Goal: Task Accomplishment & Management: Manage account settings

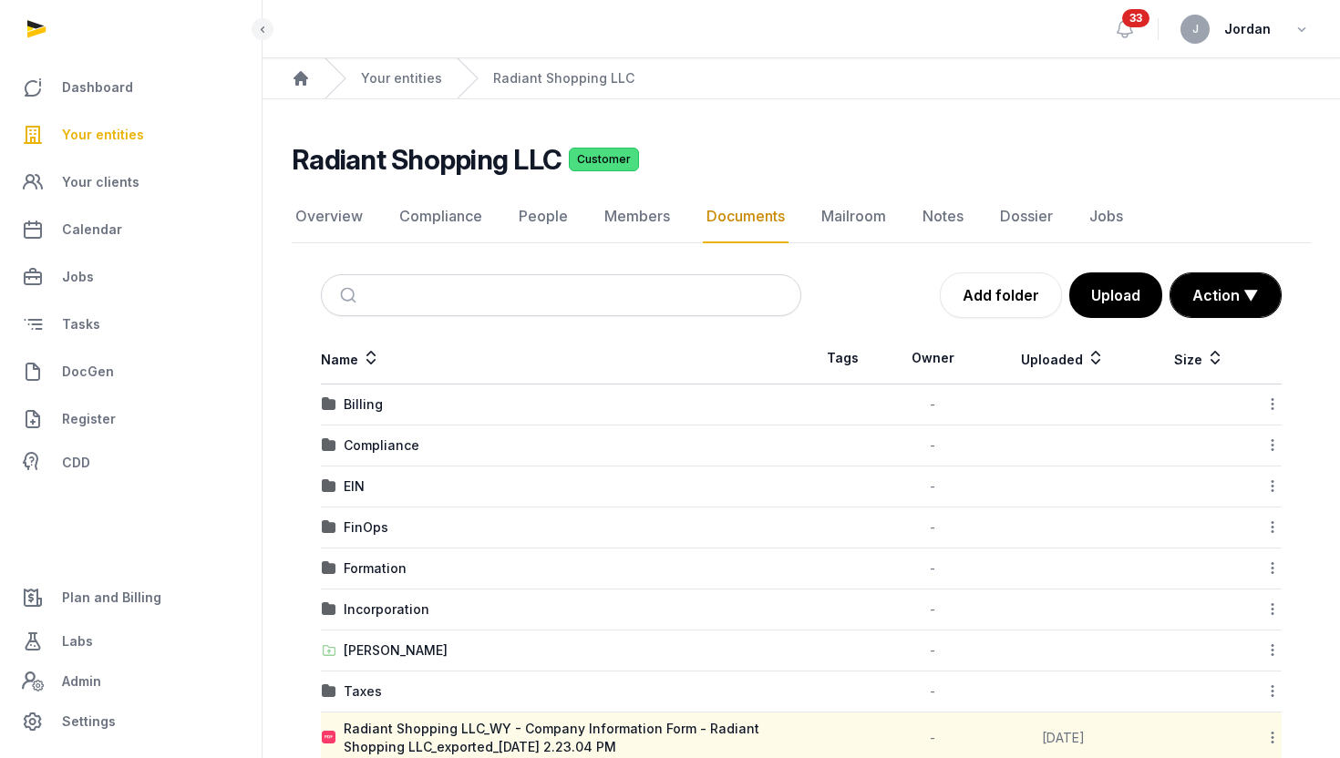
scroll to position [94, 0]
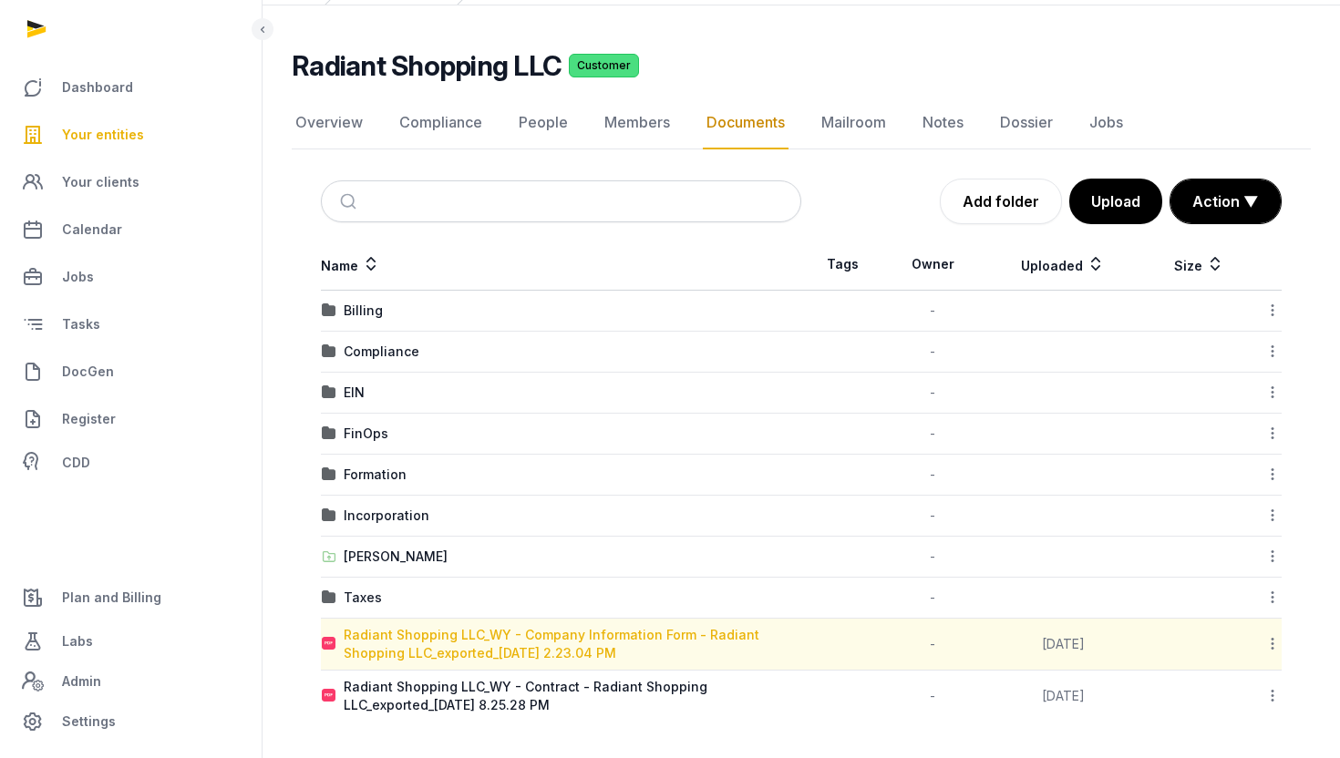
click at [627, 642] on div "Radiant Shopping LLC_WY - Company Information Form - Radiant Shopping LLC_expor…" at bounding box center [572, 644] width 457 height 36
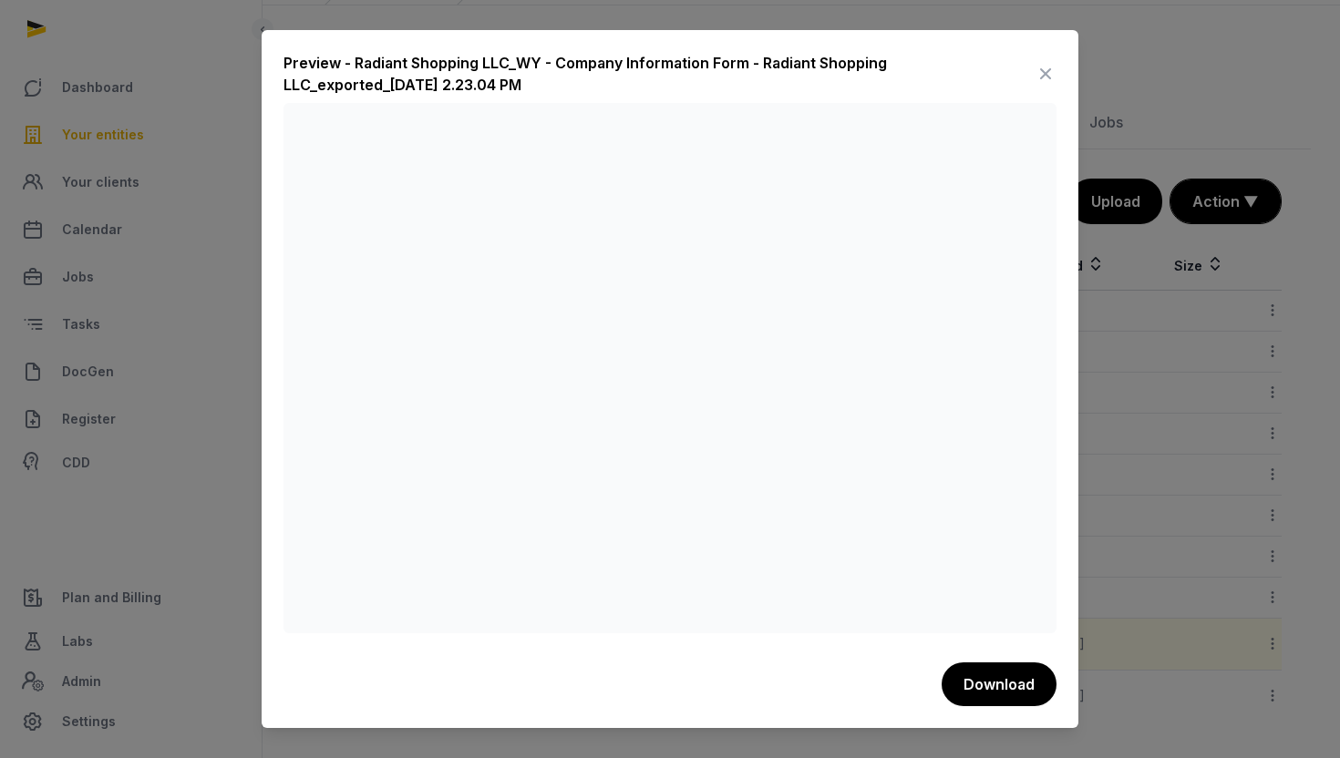
click at [1050, 74] on icon at bounding box center [1045, 73] width 22 height 29
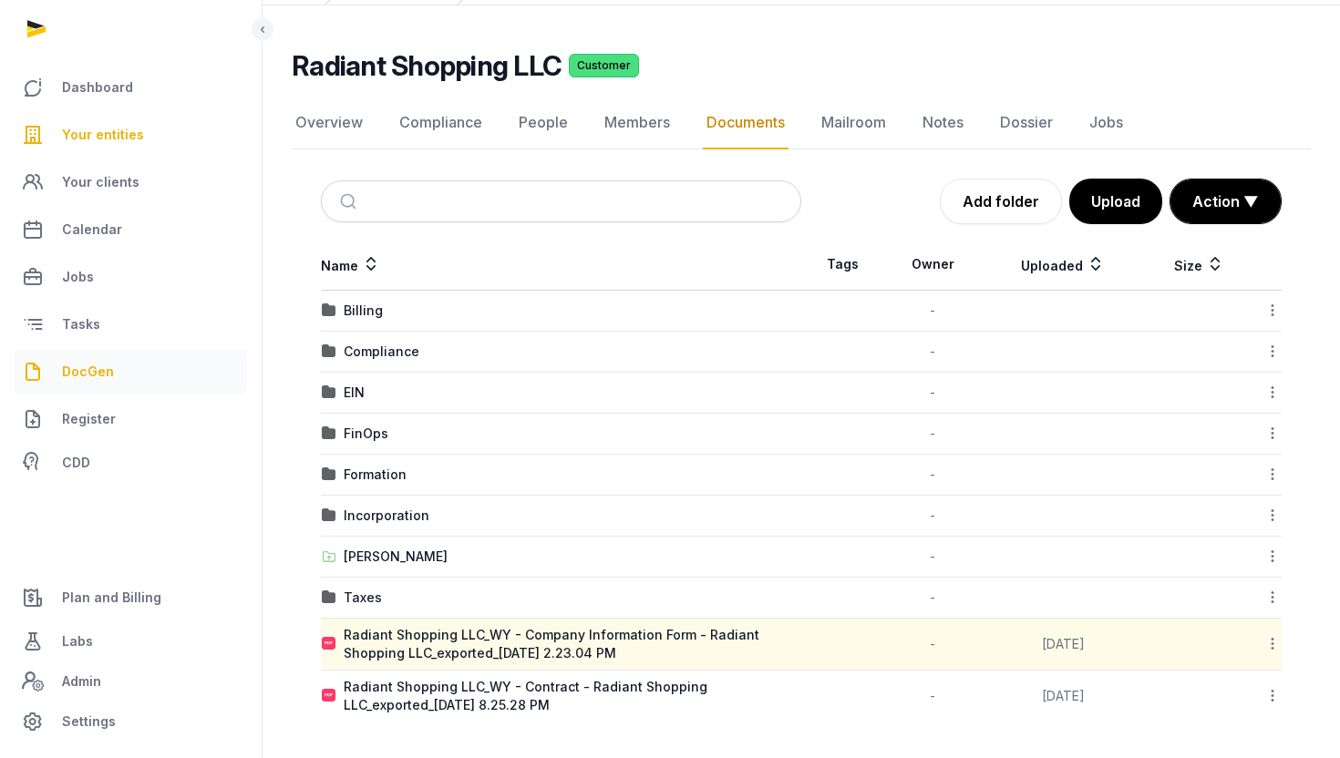
click at [118, 377] on link "DocGen" at bounding box center [131, 372] width 232 height 44
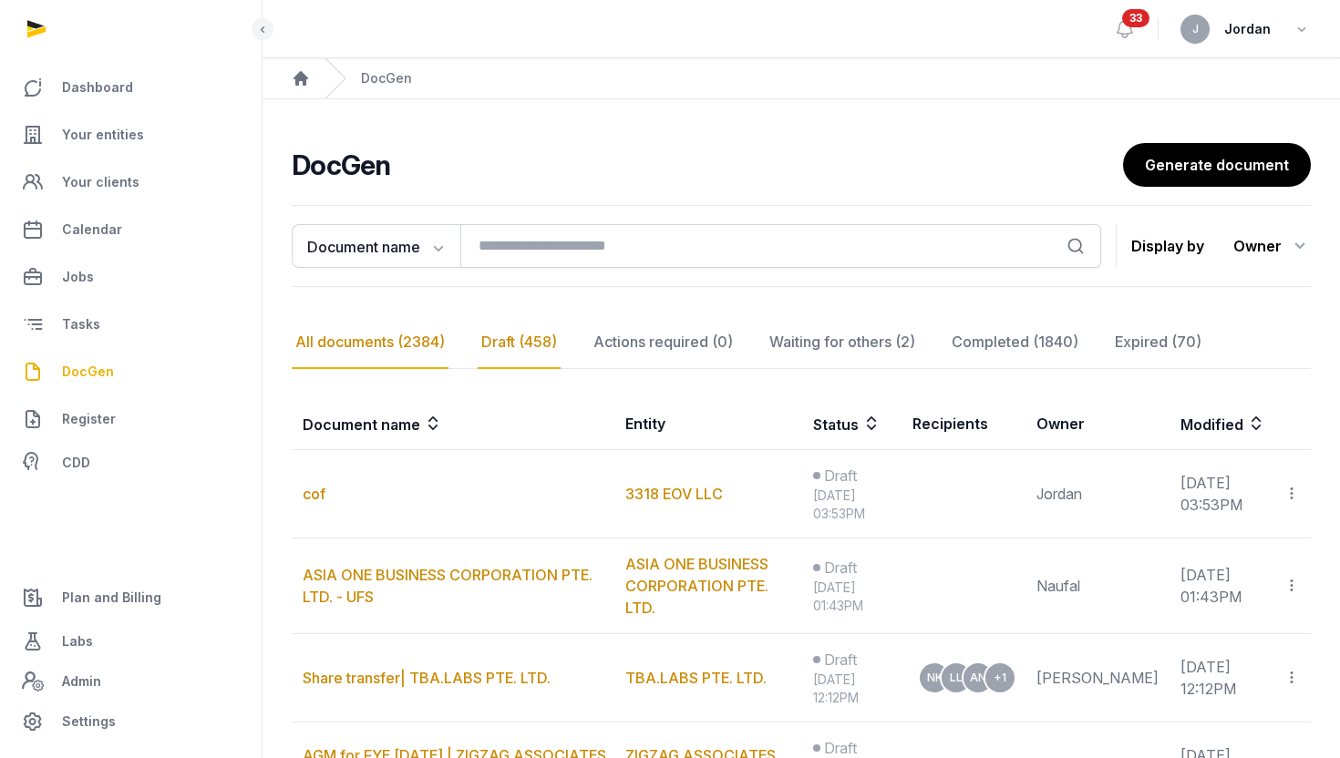
click at [406, 350] on div "All documents (2384)" at bounding box center [370, 342] width 157 height 53
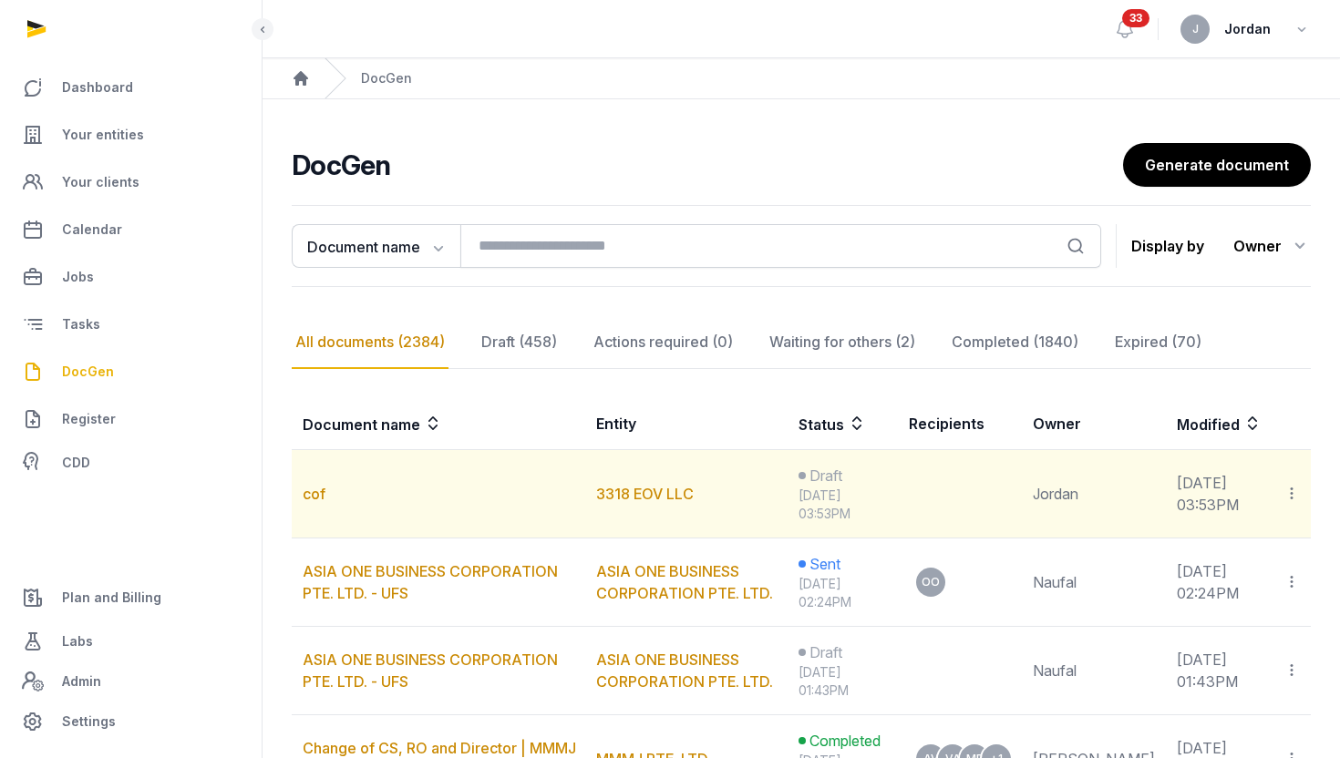
click at [1290, 501] on icon at bounding box center [1291, 493] width 16 height 19
click at [1236, 580] on div "Delete" at bounding box center [1227, 579] width 146 height 36
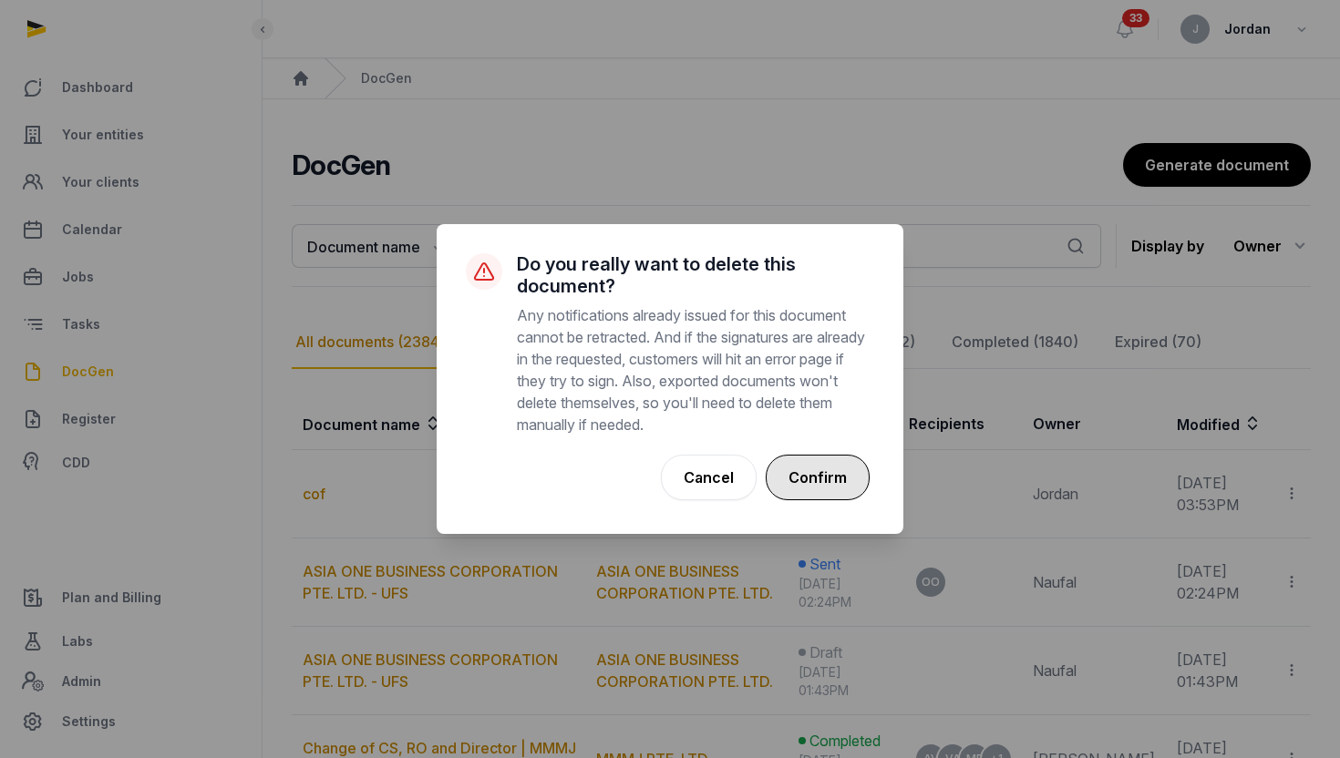
click at [834, 475] on button "Confirm" at bounding box center [818, 478] width 104 height 46
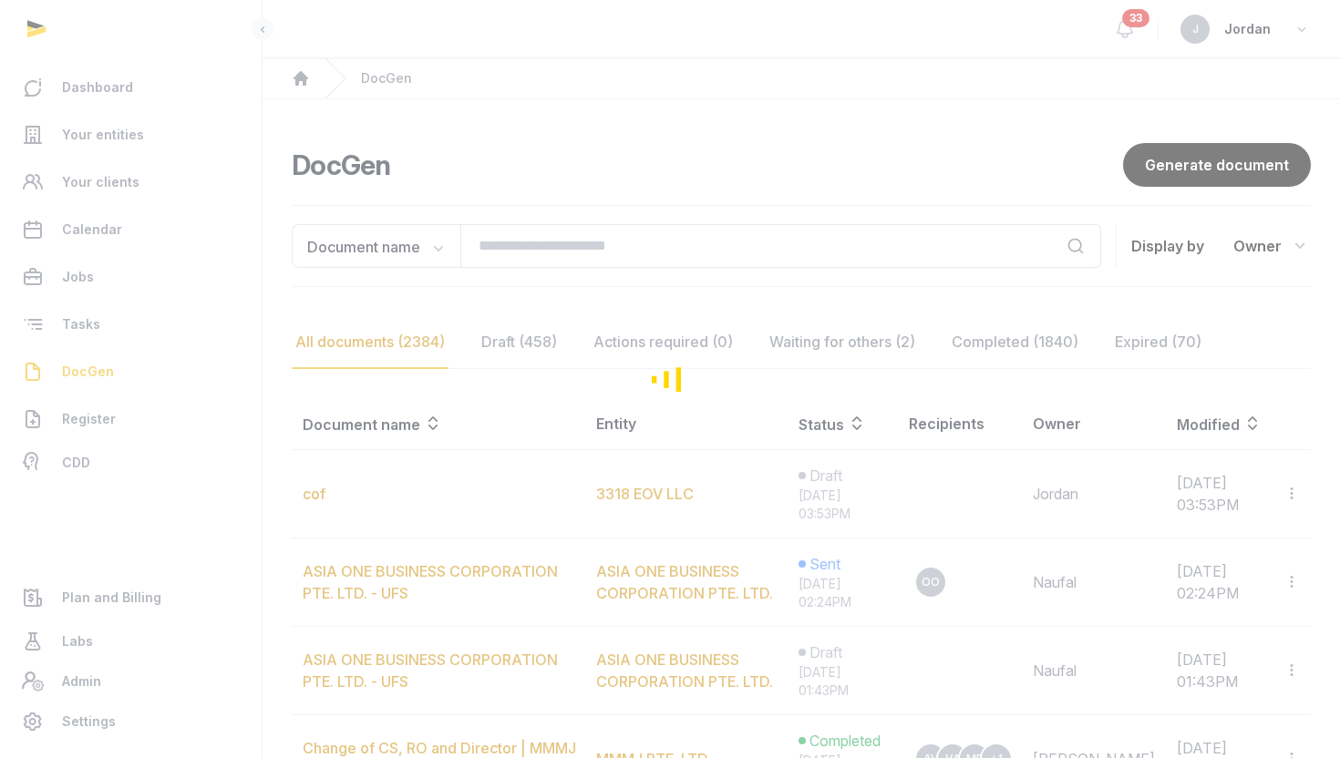
click at [573, 246] on div "Loading" at bounding box center [670, 379] width 1340 height 758
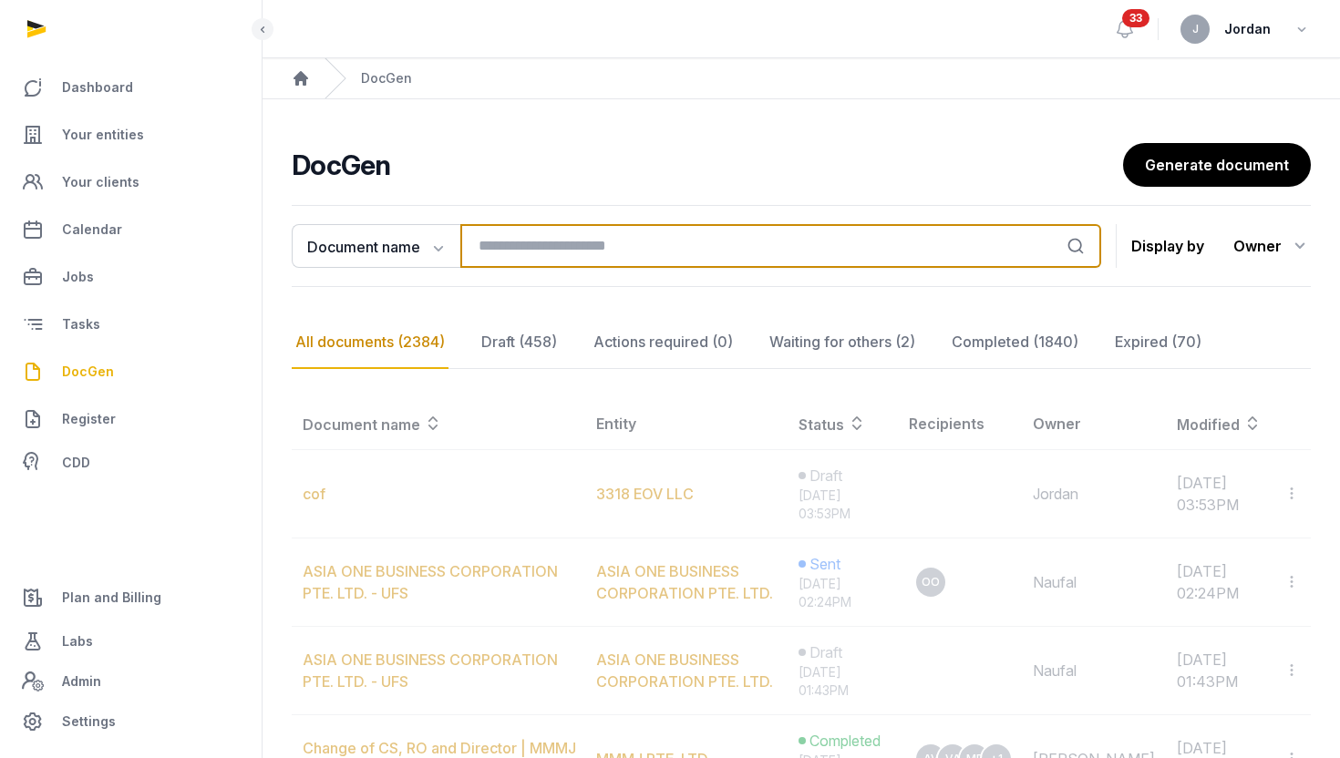
click at [574, 250] on input "search" at bounding box center [780, 246] width 641 height 44
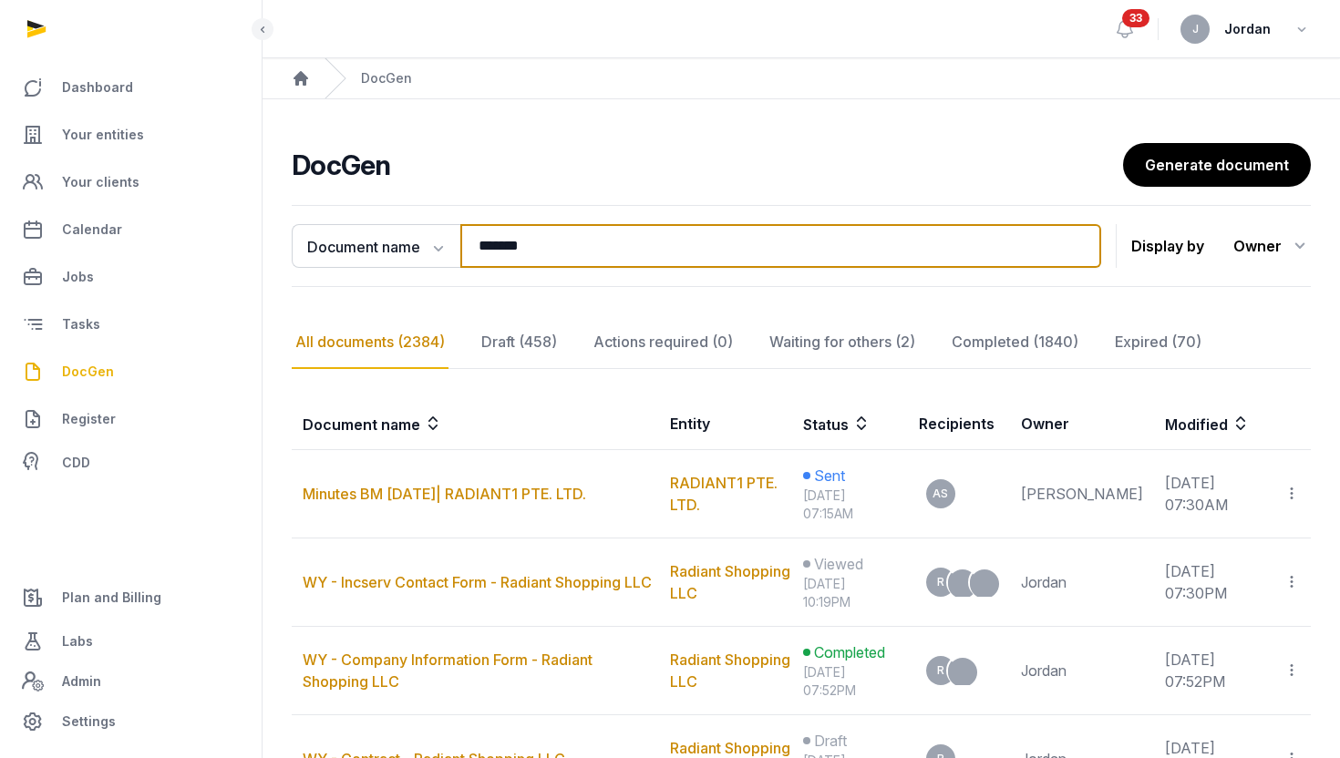
click at [561, 255] on input "*******" at bounding box center [780, 246] width 641 height 44
type input "**"
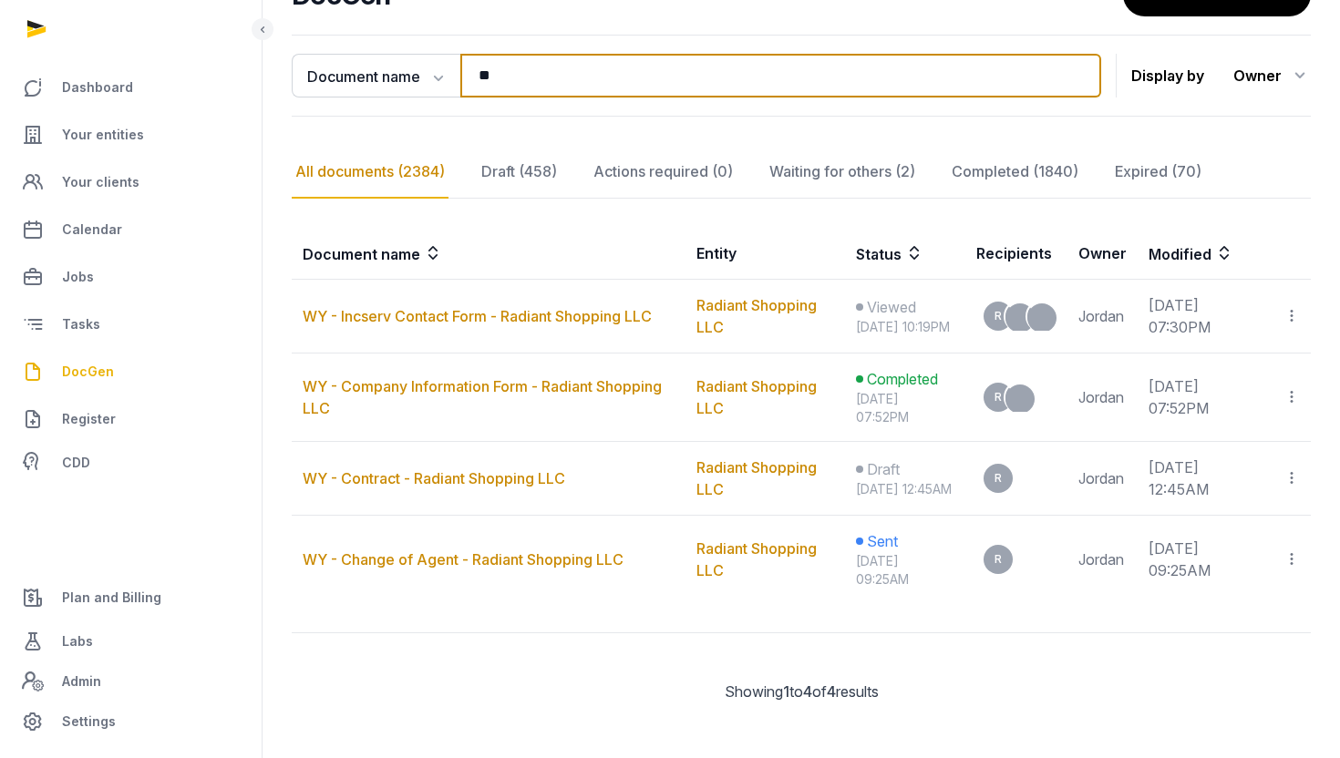
scroll to position [210, 0]
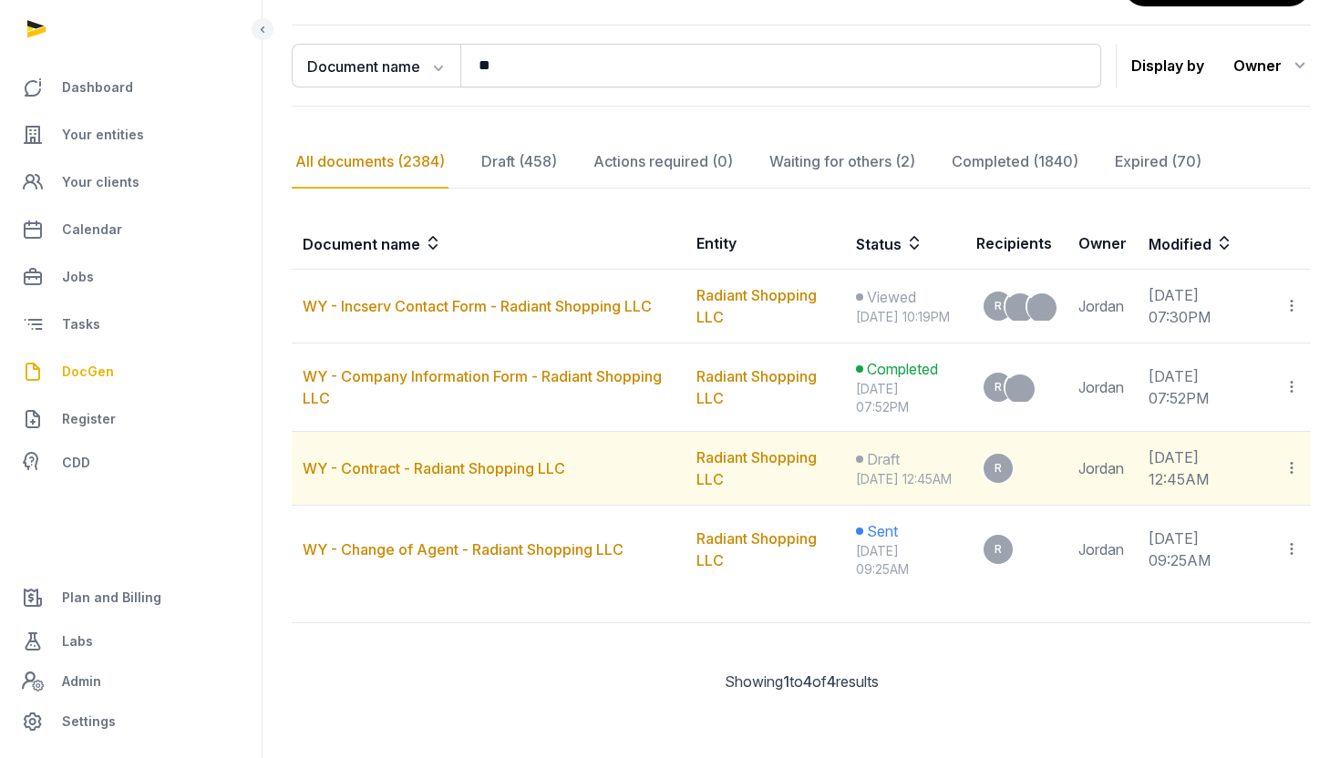
click at [1287, 458] on icon at bounding box center [1291, 467] width 16 height 19
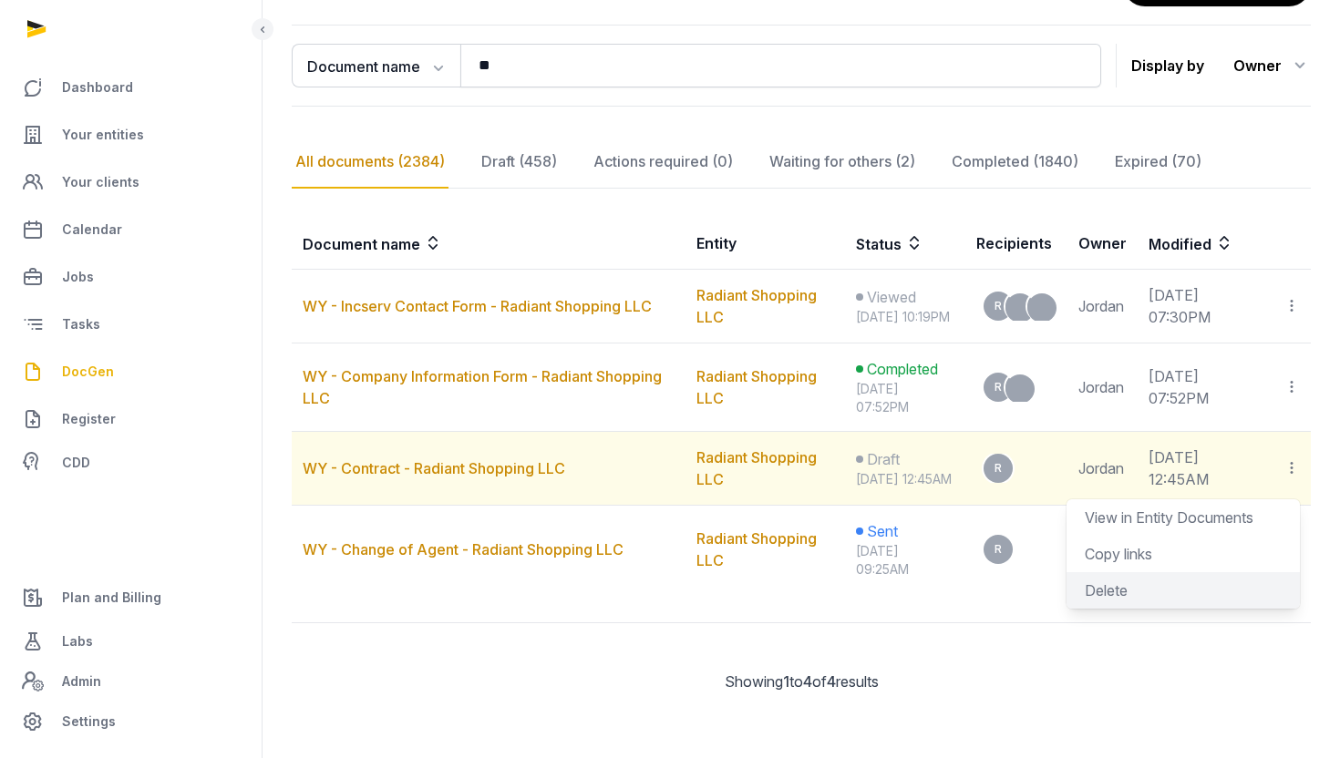
click at [1103, 586] on span "Delete" at bounding box center [1106, 590] width 43 height 18
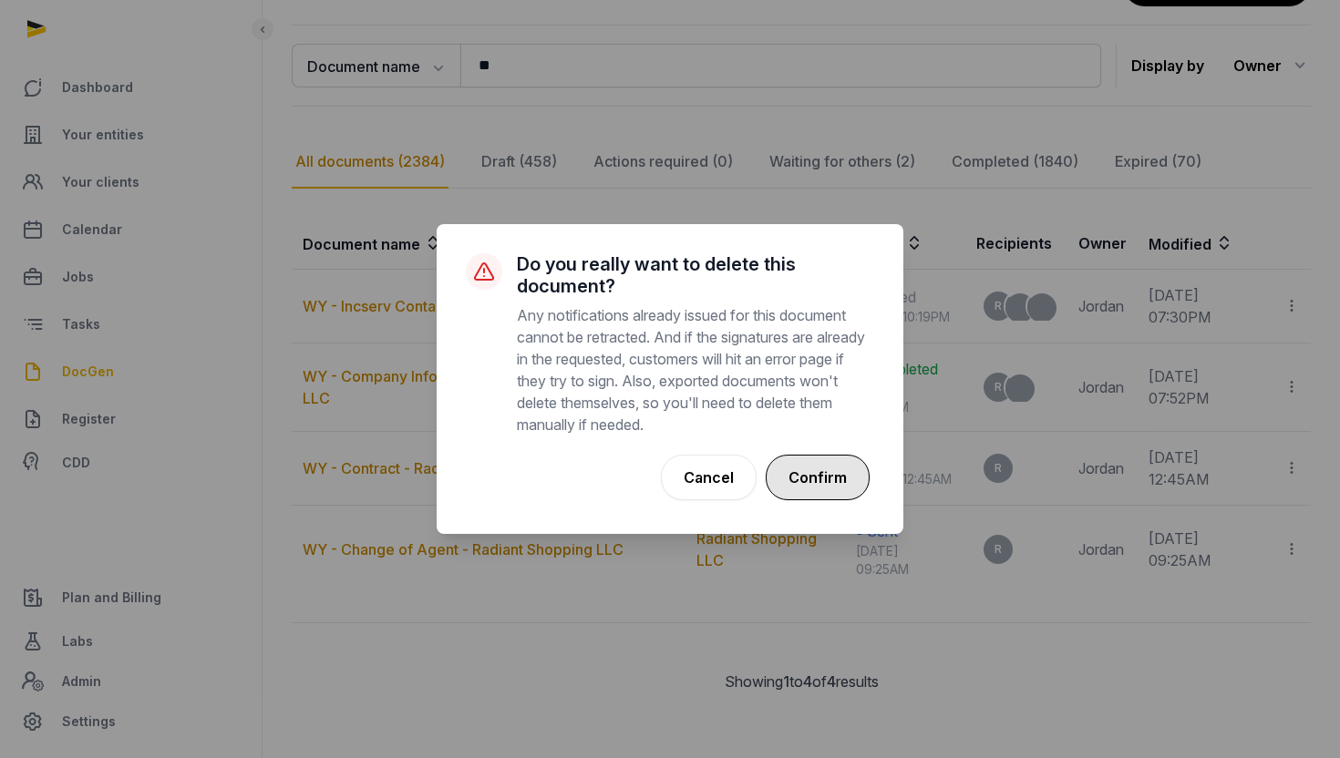
click at [859, 471] on button "Confirm" at bounding box center [818, 478] width 104 height 46
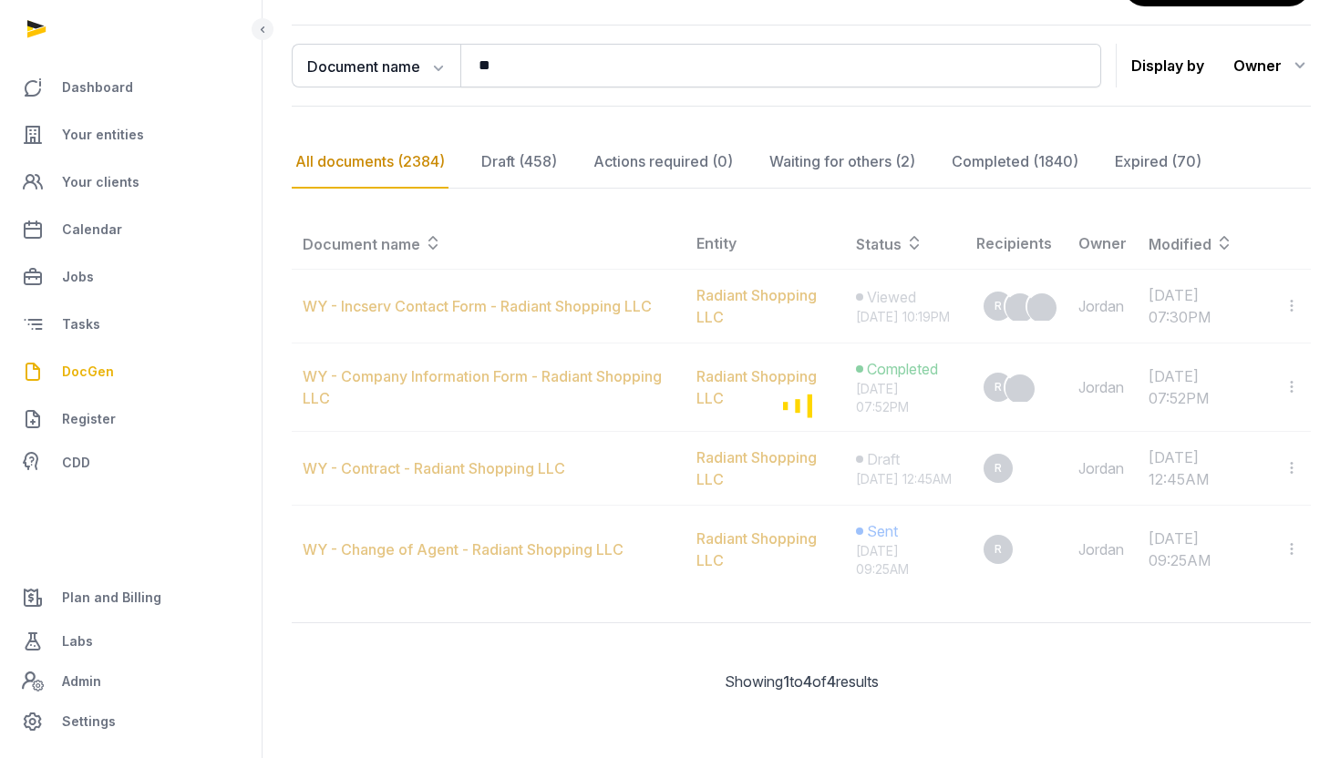
scroll to position [121, 0]
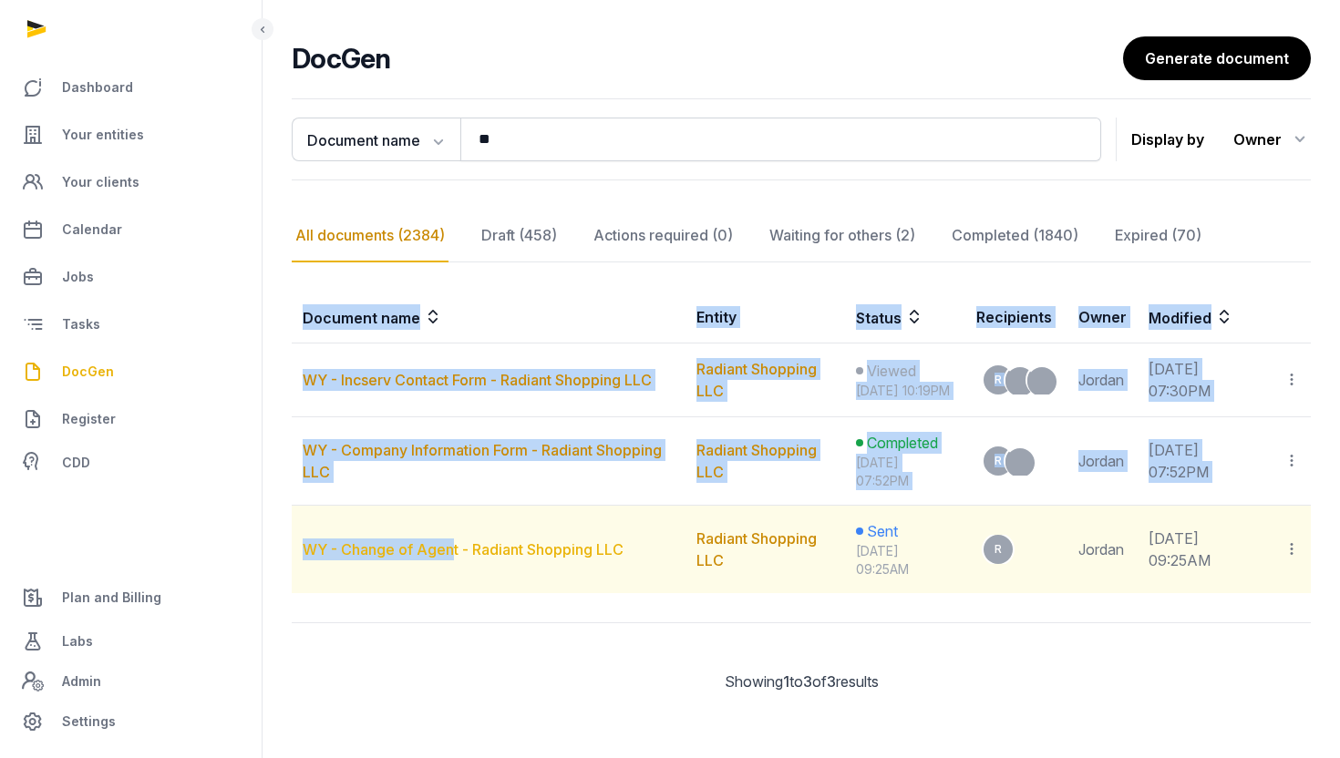
drag, startPoint x: 283, startPoint y: 554, endPoint x: 455, endPoint y: 555, distance: 171.3
click at [455, 555] on div "**********" at bounding box center [800, 410] width 1077 height 638
copy table "Document name Entity Status Recipients Owner Modified WY - Incserv Contact Form…"
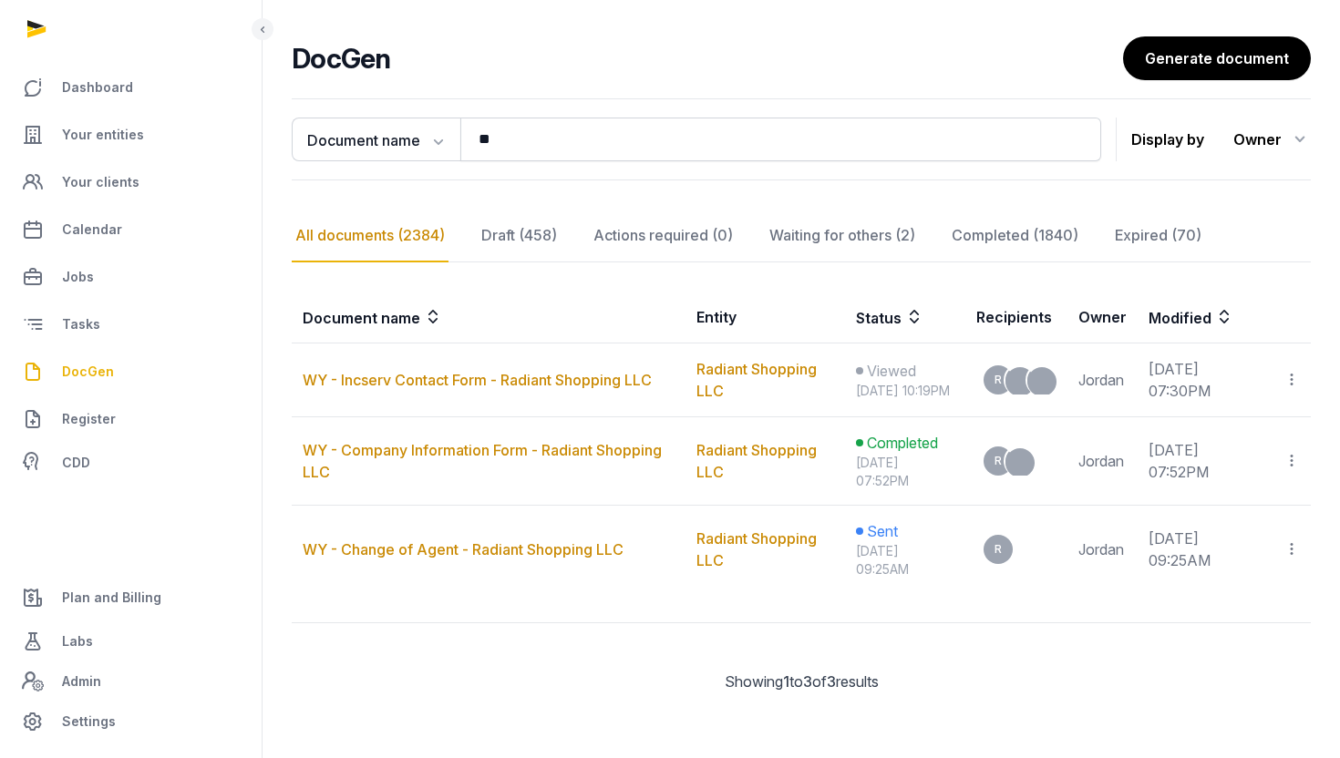
click at [488, 644] on div "Showing 1 to 15 of 3 results Showing 1 to 3 of 3 results" at bounding box center [801, 657] width 1019 height 70
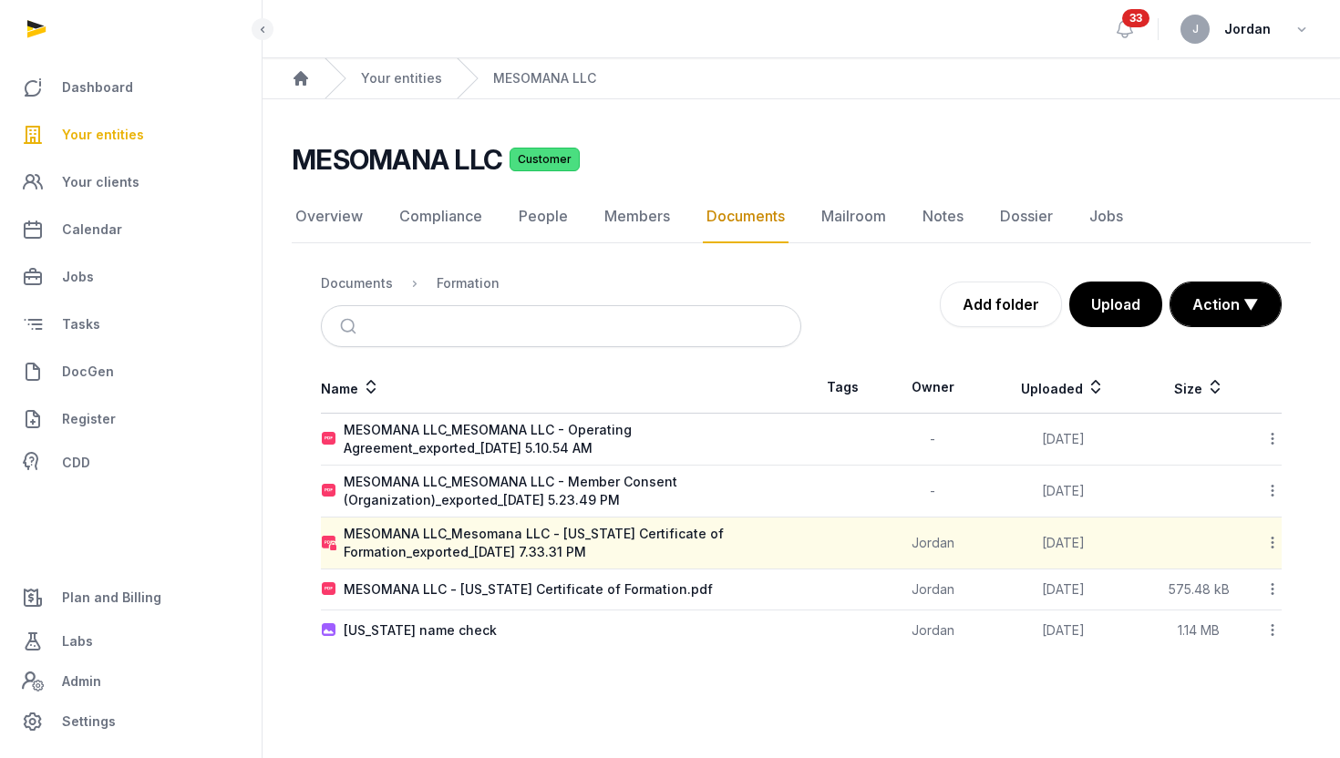
click at [107, 136] on span "Your entities" at bounding box center [103, 135] width 82 height 22
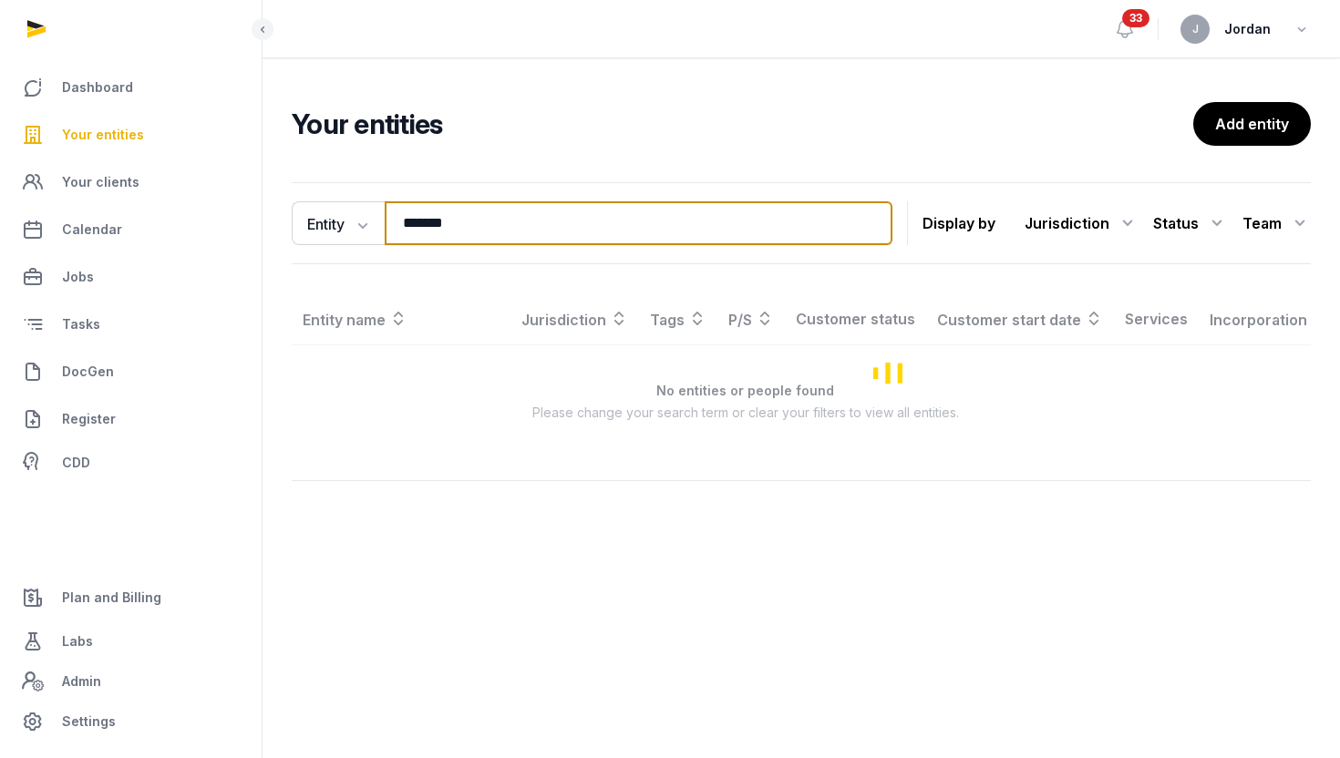
click at [410, 223] on input "*******" at bounding box center [639, 223] width 508 height 44
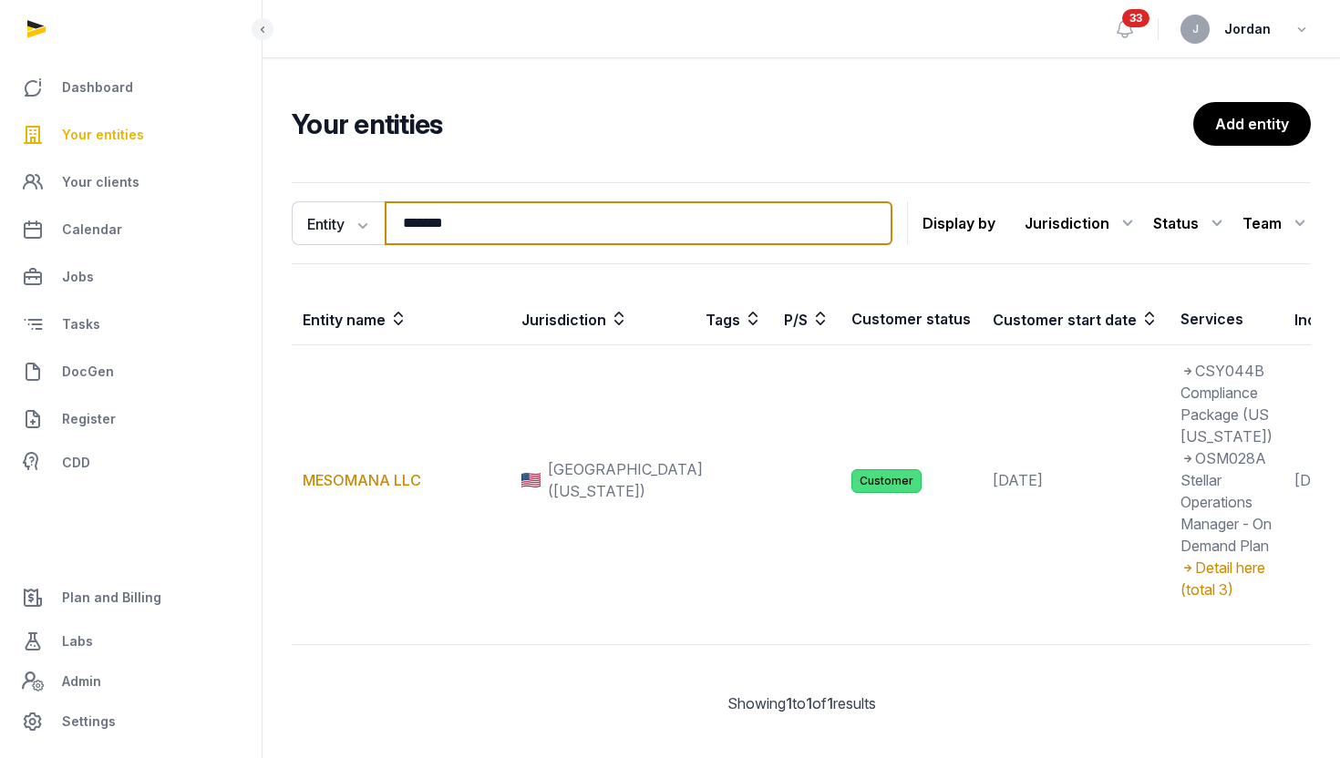
type input "*******"
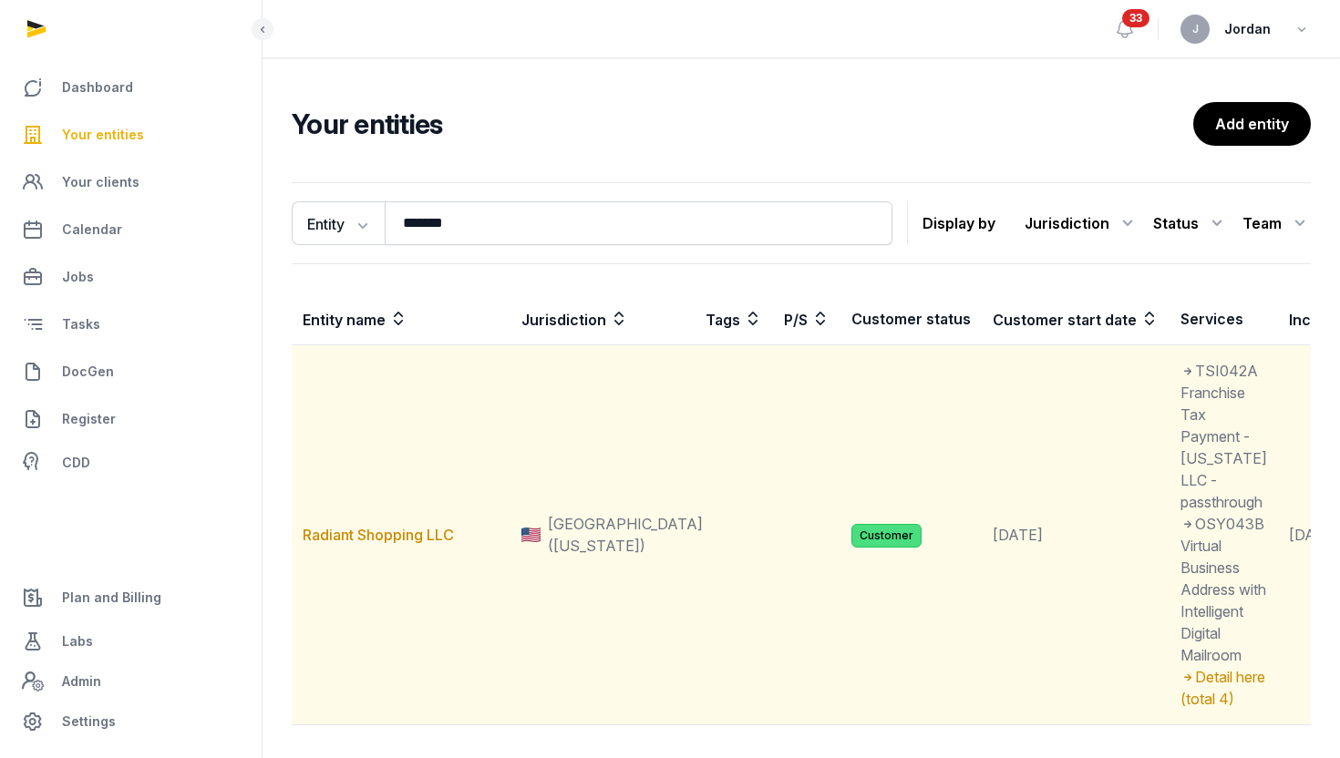
click at [362, 569] on td "Radiant Shopping LLC" at bounding box center [401, 535] width 219 height 380
click at [377, 544] on link "Radiant Shopping LLC" at bounding box center [378, 535] width 151 height 18
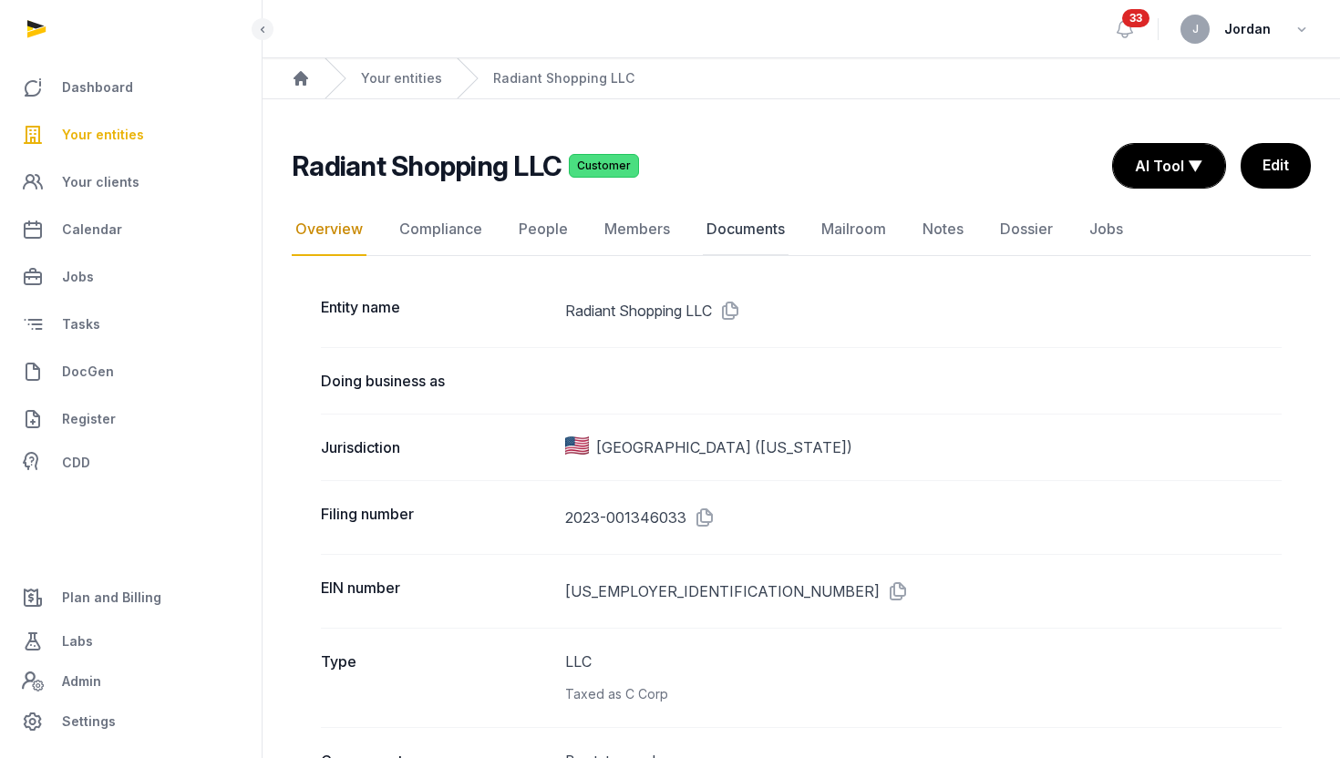
click at [728, 221] on link "Documents" at bounding box center [746, 229] width 86 height 53
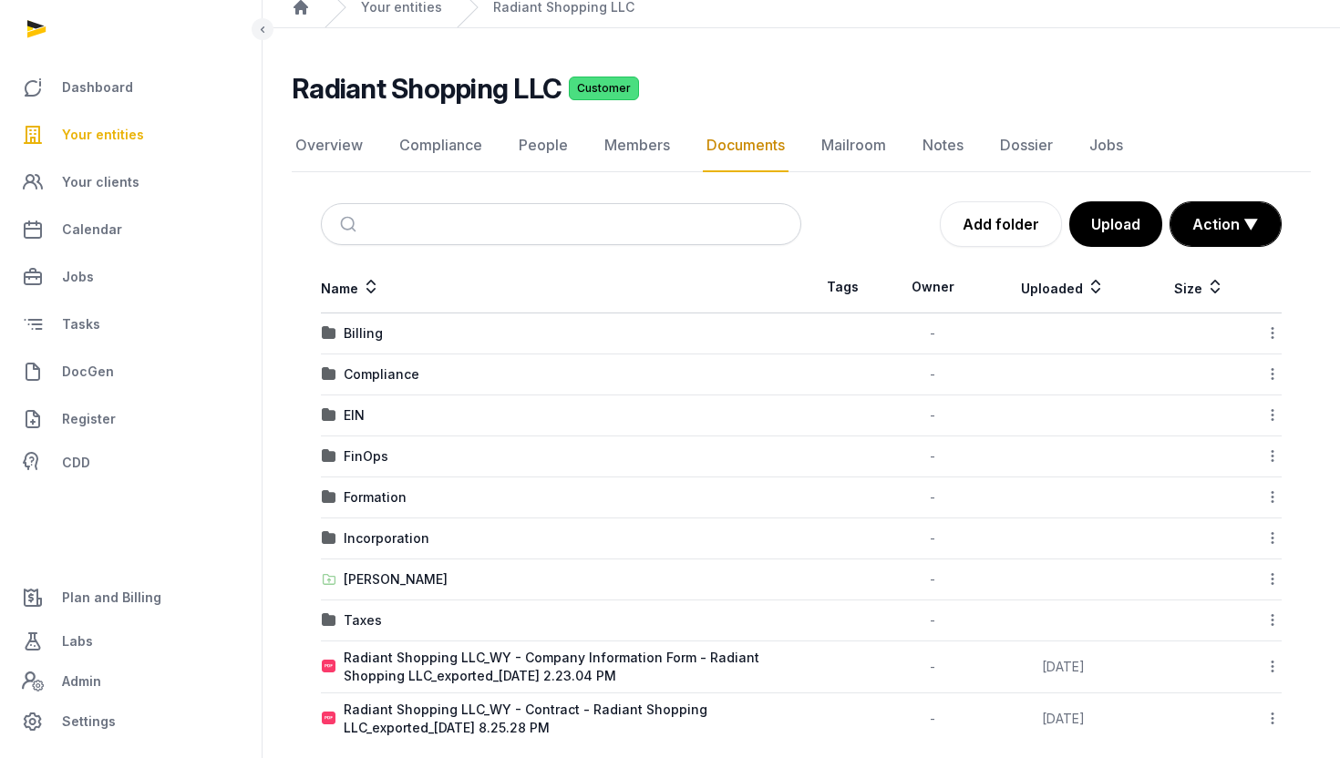
scroll to position [94, 0]
